Goal: Information Seeking & Learning: Learn about a topic

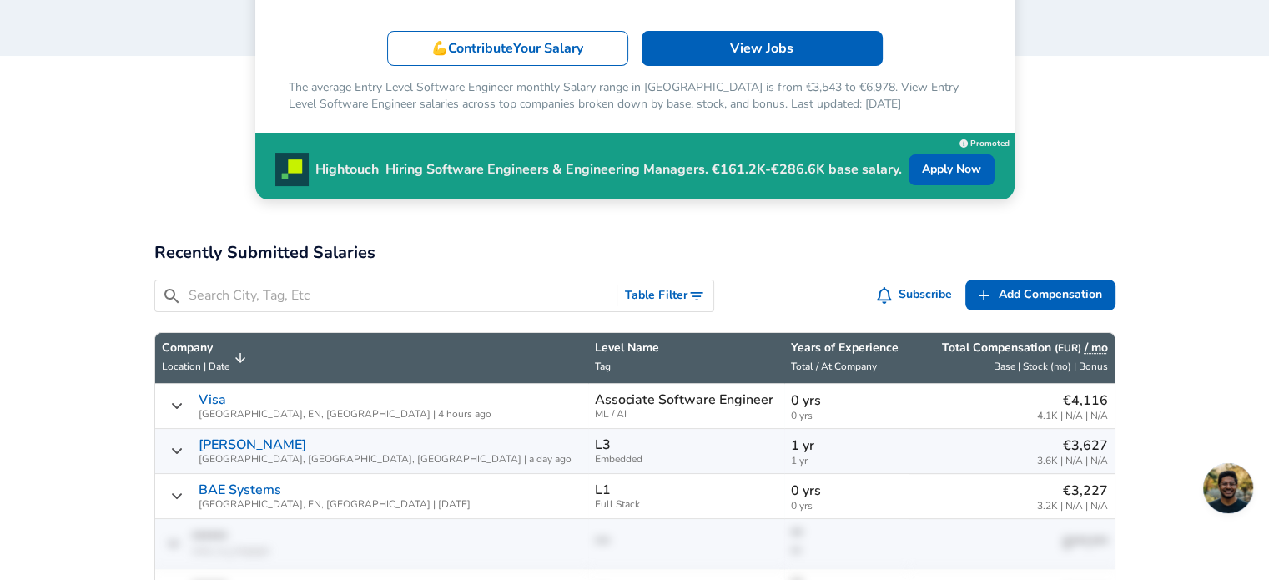
scroll to position [417, 0]
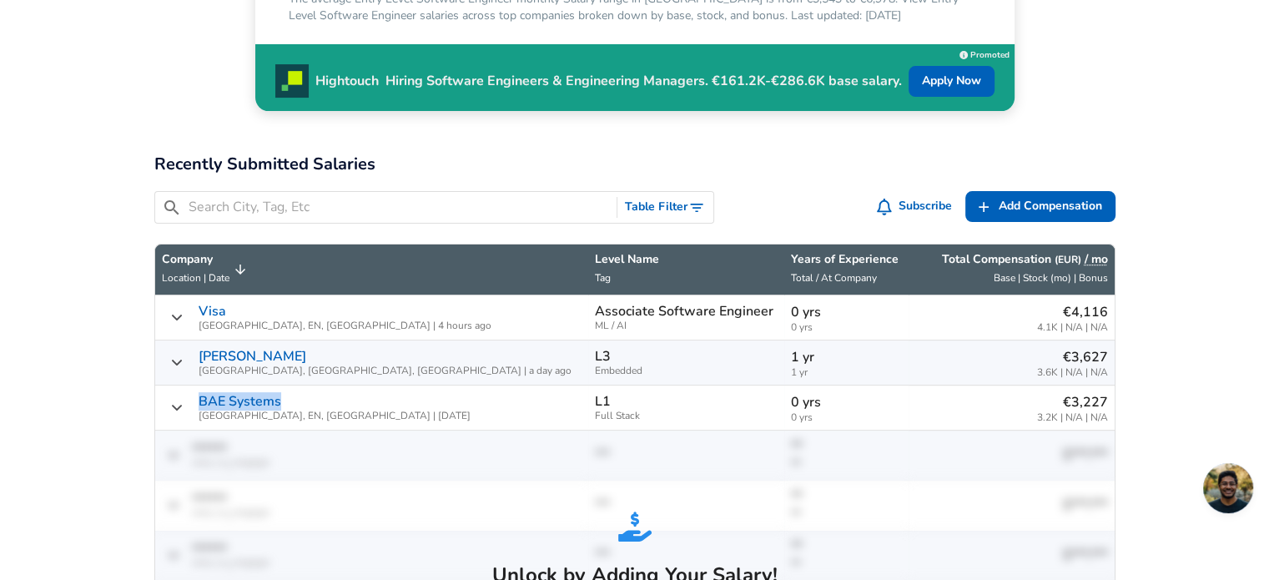
drag, startPoint x: 289, startPoint y: 398, endPoint x: 199, endPoint y: 396, distance: 90.1
click at [199, 396] on span "BAE Systems [GEOGRAPHIC_DATA], EN, [GEOGRAPHIC_DATA] | [DATE]" at bounding box center [335, 408] width 272 height 28
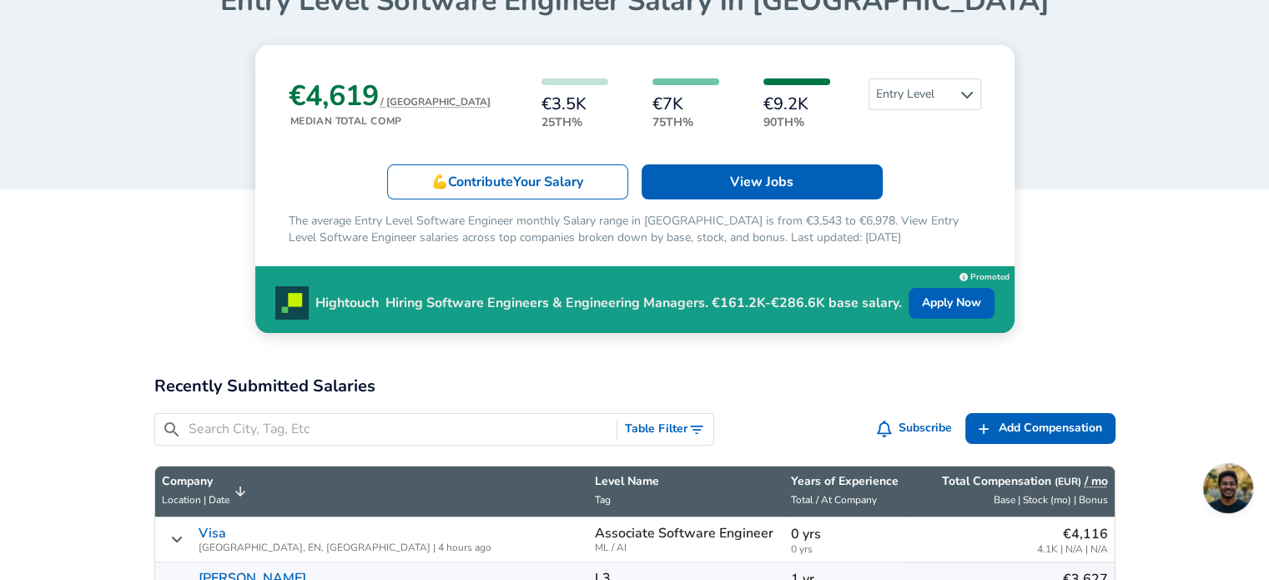
scroll to position [167, 0]
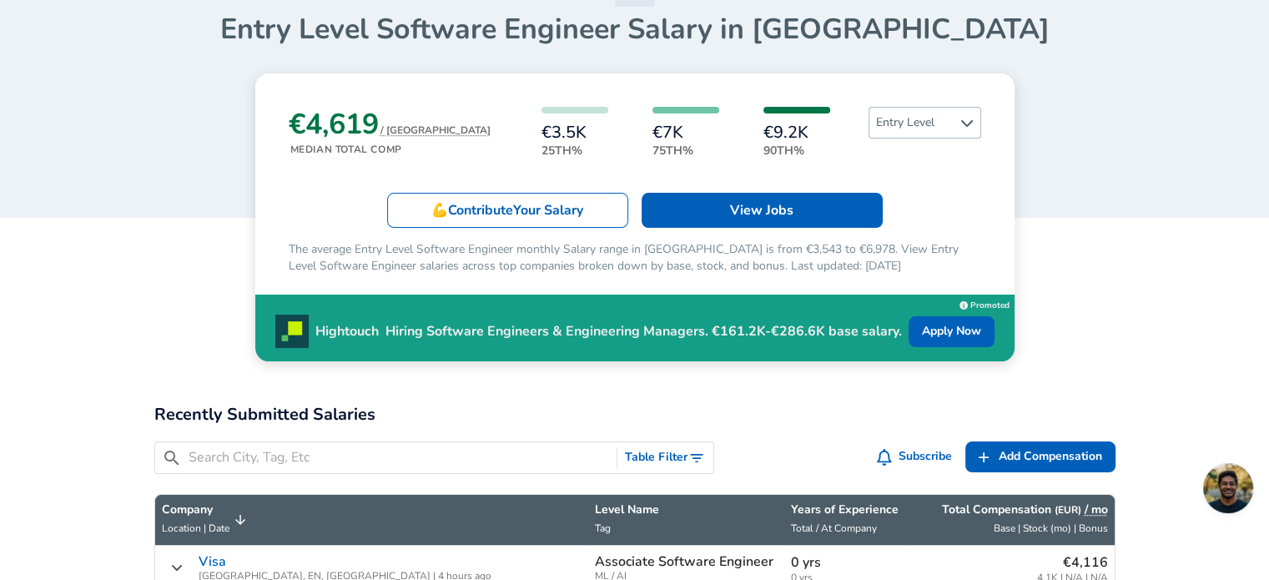
click at [901, 123] on span "Entry Level" at bounding box center [924, 123] width 111 height 30
click at [899, 199] on link "Senior" at bounding box center [909, 202] width 113 height 20
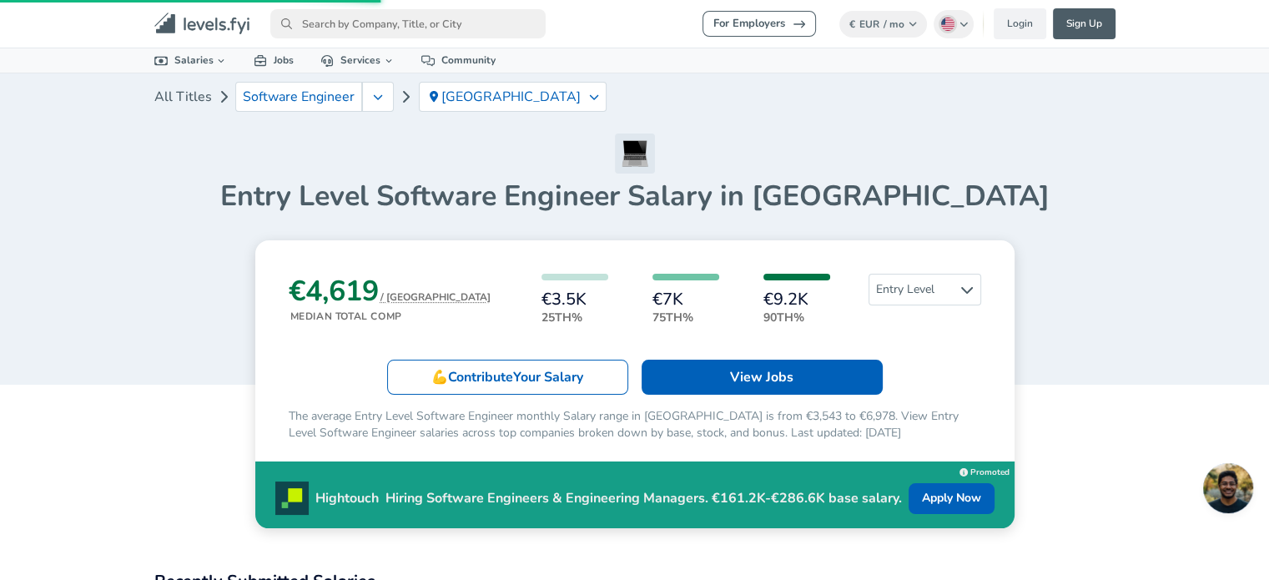
scroll to position [167, 0]
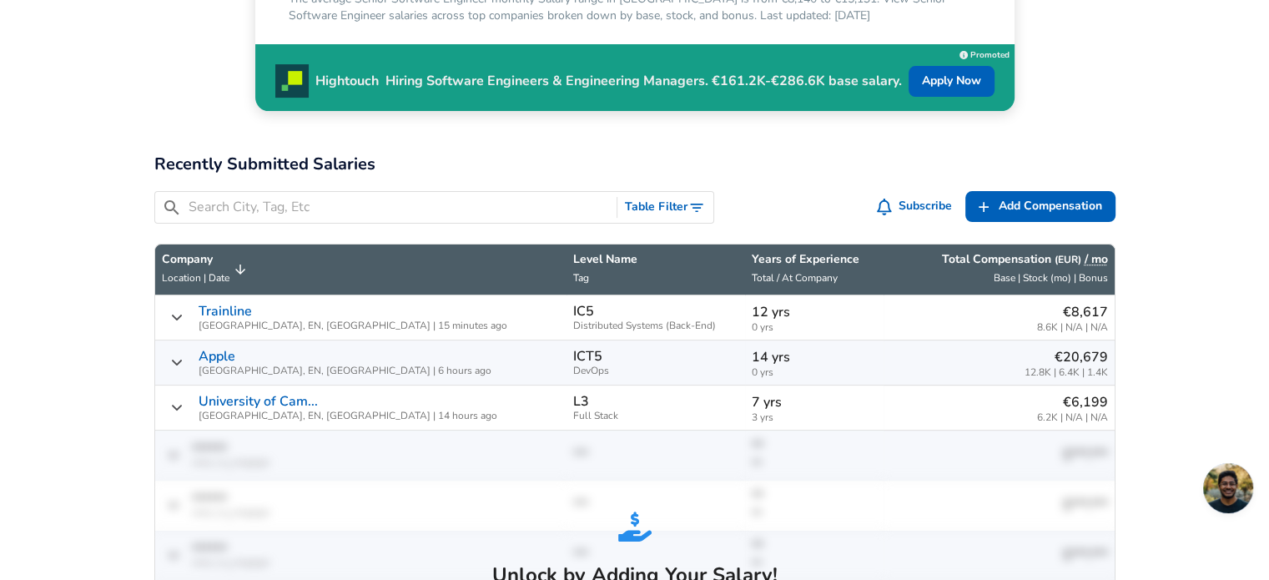
scroll to position [1, 0]
